Goal: Information Seeking & Learning: Learn about a topic

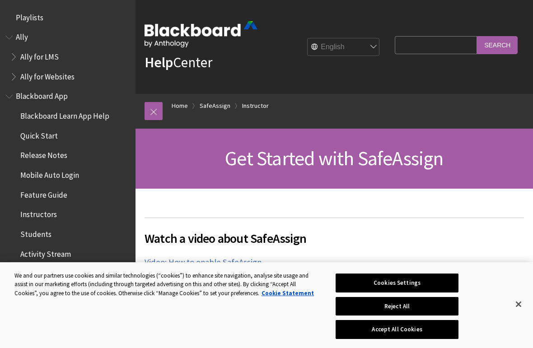
scroll to position [1038, 0]
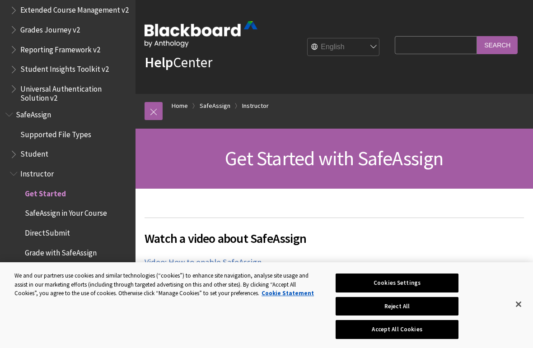
click at [380, 48] on select "English عربية Català Cymraeg Deutsch Español Suomi Français עברית Italiano 日本語 …" at bounding box center [343, 47] width 72 height 18
select select "/ar-sa/SafeAssign/Instructor/Get_Started"
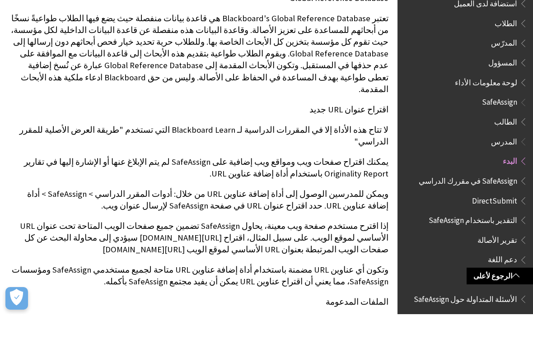
scroll to position [583, 0]
click at [521, 148] on span "Book outline for Blackboard SafeAssign" at bounding box center [521, 153] width 9 height 11
click at [509, 148] on span "الطالب" at bounding box center [505, 154] width 23 height 12
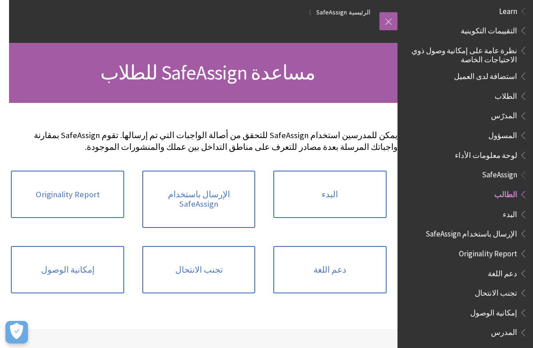
scroll to position [51, -9]
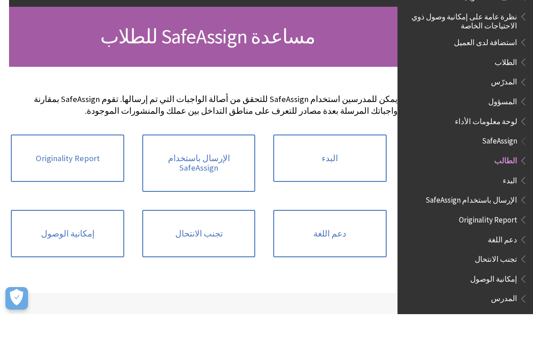
click at [311, 168] on link "البدء" at bounding box center [329, 192] width 113 height 48
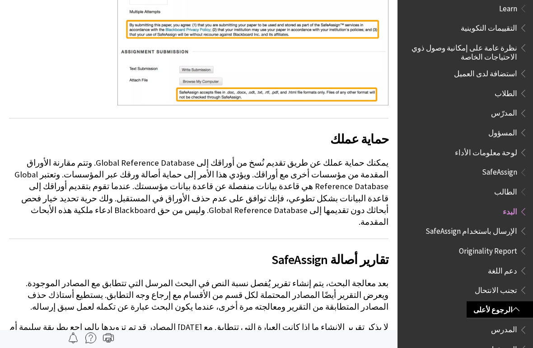
scroll to position [408, 0]
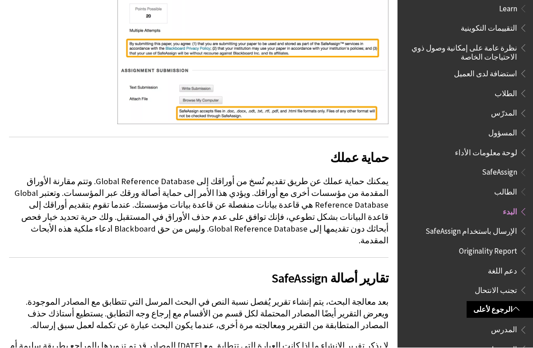
click at [513, 165] on span "SafeAssign" at bounding box center [499, 171] width 35 height 12
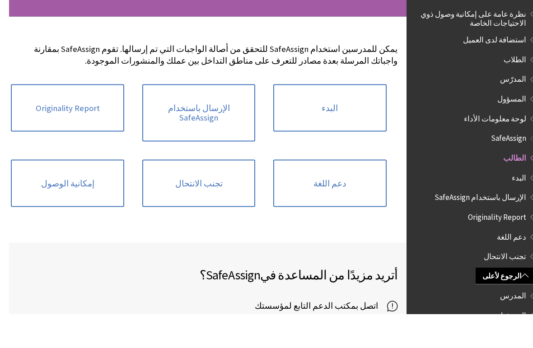
scroll to position [102, 0]
click at [45, 118] on link "Originality Report" at bounding box center [58, 142] width 113 height 48
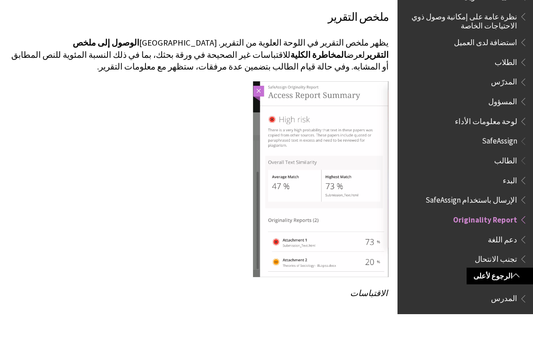
scroll to position [1565, 0]
click at [493, 88] on span "الطلاب" at bounding box center [467, 95] width 120 height 15
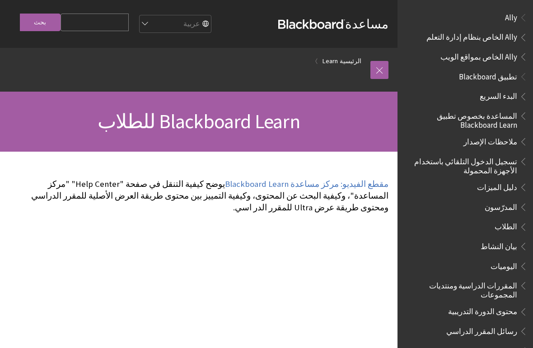
scroll to position [636, 0]
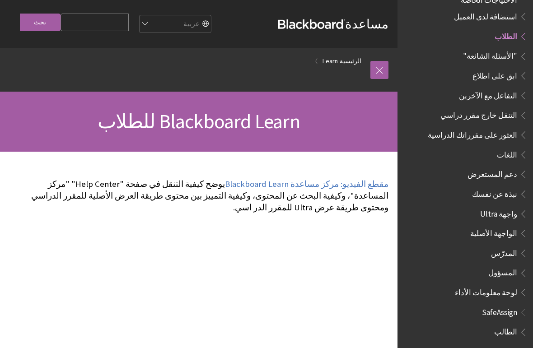
click at [482, 49] on span ""الأسئلة الشائعة"" at bounding box center [470, 56] width 116 height 15
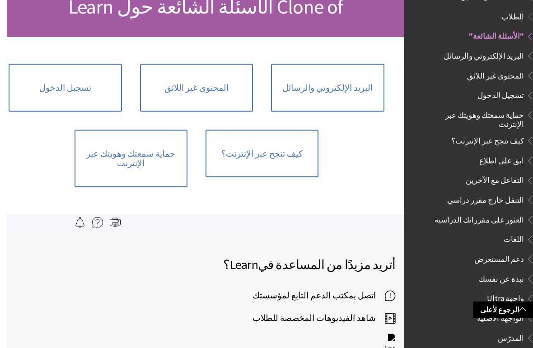
scroll to position [106, 0]
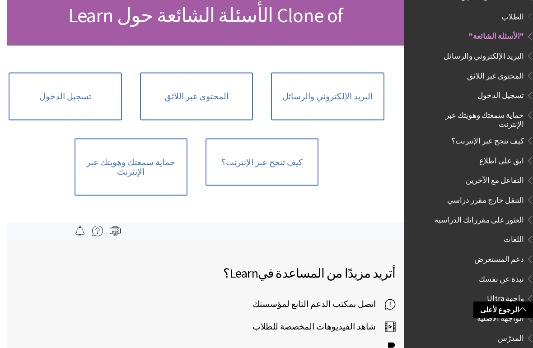
click at [41, 97] on link "تسجيل الدخول" at bounding box center [58, 97] width 113 height 48
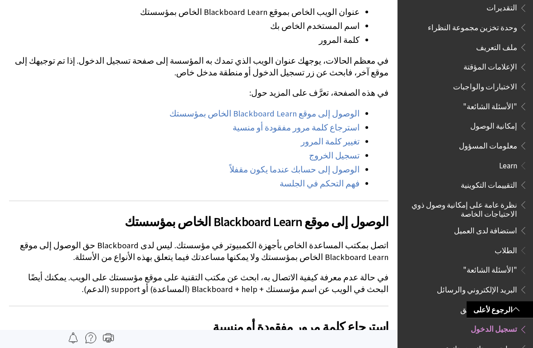
scroll to position [1924, 0]
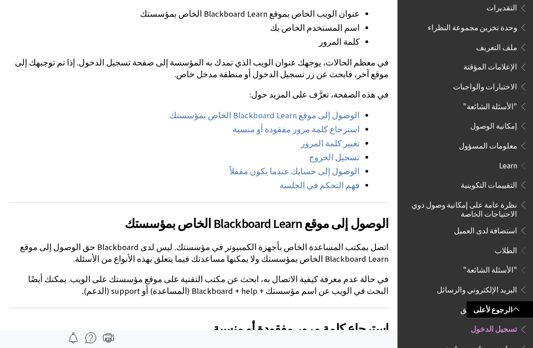
click at [475, 80] on span "الاختبارات والواجبات" at bounding box center [467, 86] width 120 height 15
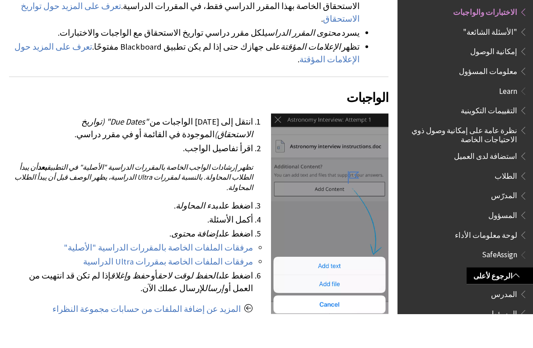
scroll to position [290, 0]
click at [488, 282] on span "SafeAssign" at bounding box center [499, 288] width 35 height 12
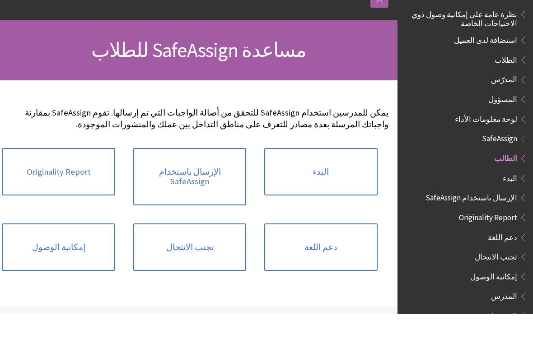
scroll to position [57, 0]
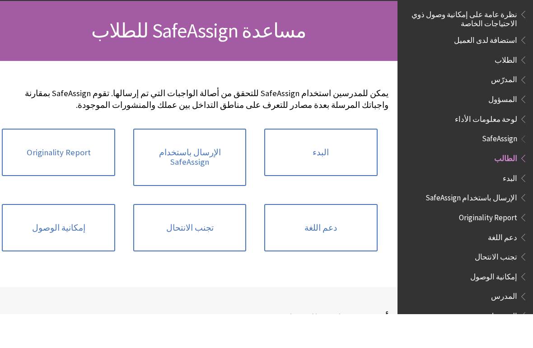
click at [167, 238] on link "تجنب الانتحال" at bounding box center [189, 262] width 113 height 48
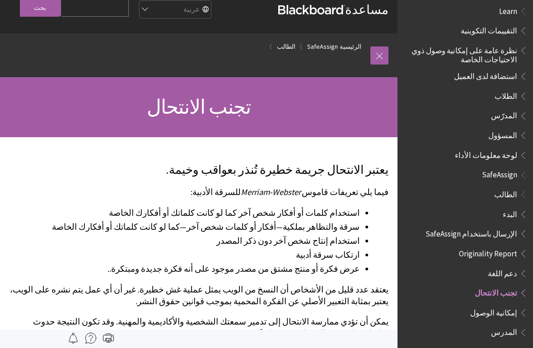
scroll to position [14, 0]
